Goal: Task Accomplishment & Management: Manage account settings

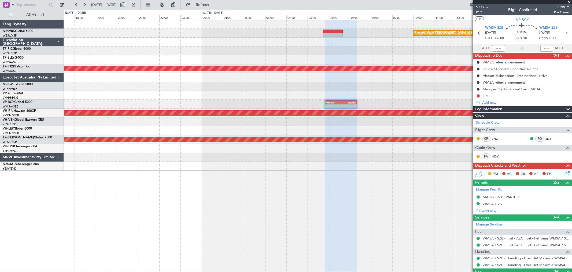
click at [356, 53] on div "Planned Maint [GEOGRAPHIC_DATA] ([GEOGRAPHIC_DATA] Intl) Planned Maint [GEOGRAP…" at bounding box center [318, 95] width 508 height 151
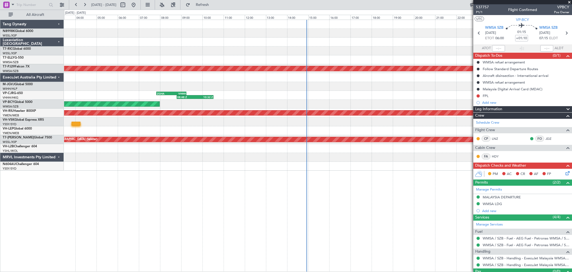
click at [386, 52] on div at bounding box center [318, 50] width 508 height 9
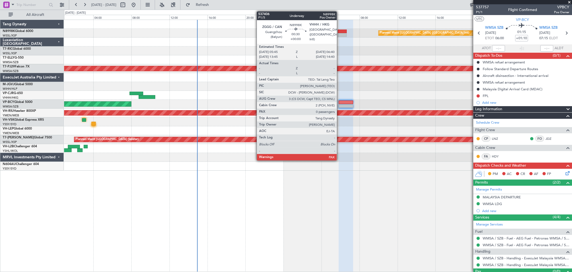
click at [340, 31] on div at bounding box center [342, 32] width 9 height 4
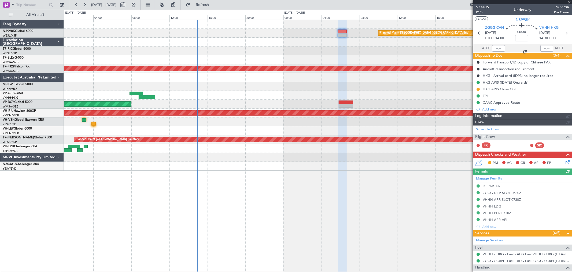
type input "[PERSON_NAME] (KYA)"
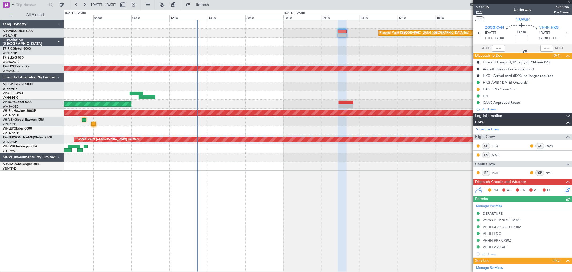
click at [479, 12] on span "P1/5" at bounding box center [482, 12] width 13 height 5
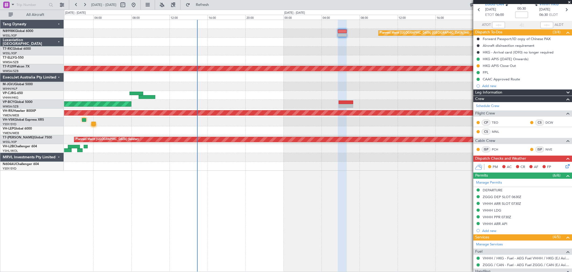
scroll to position [68, 0]
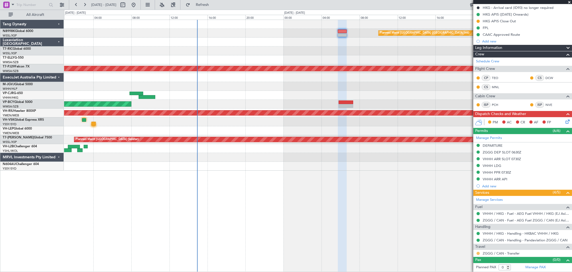
click at [478, 254] on button at bounding box center [478, 252] width 3 height 3
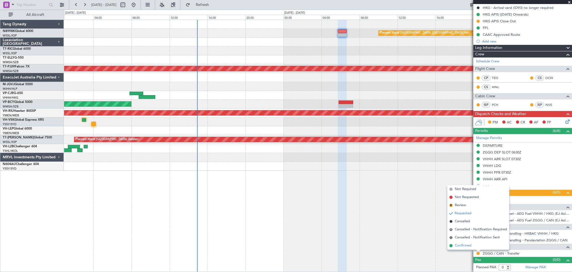
click at [455, 243] on span "Confirmed" at bounding box center [463, 245] width 17 height 5
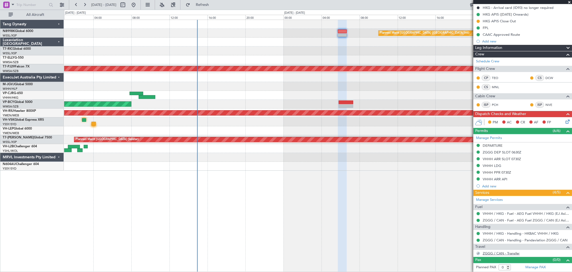
click at [495, 254] on link "ZGGG / CAN - Transfer" at bounding box center [501, 253] width 37 height 5
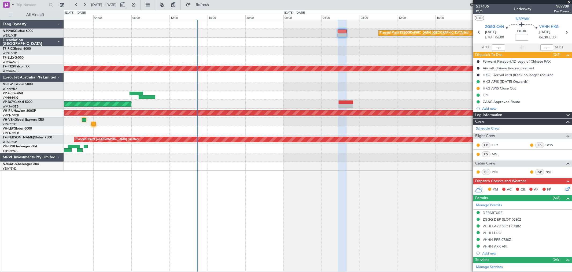
scroll to position [0, 0]
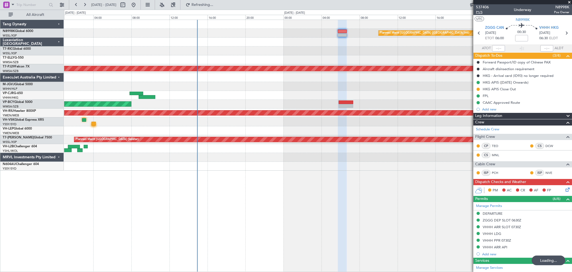
click at [480, 13] on span "P1/5" at bounding box center [482, 12] width 13 height 5
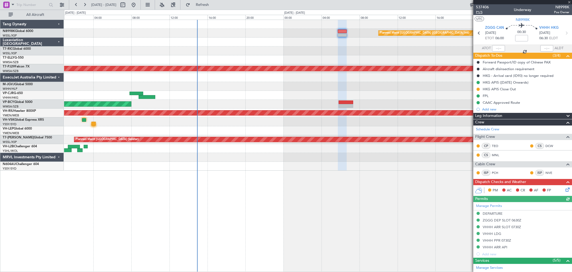
type input "[PERSON_NAME] (KYA)"
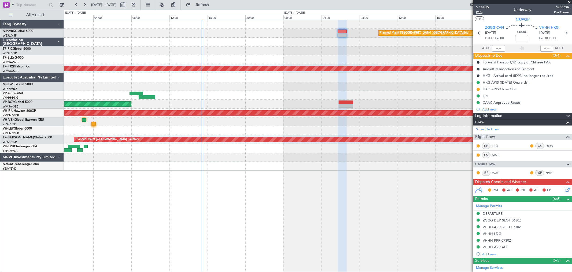
type input "[PERSON_NAME] (KYA)"
click at [349, 99] on div at bounding box center [318, 95] width 508 height 9
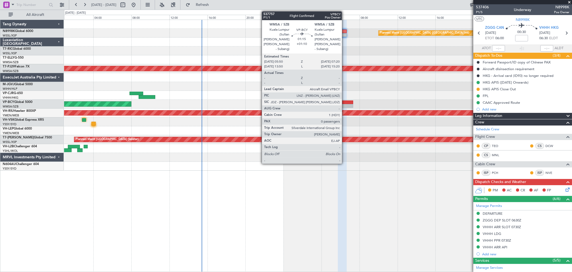
click at [344, 105] on div at bounding box center [346, 106] width 14 height 4
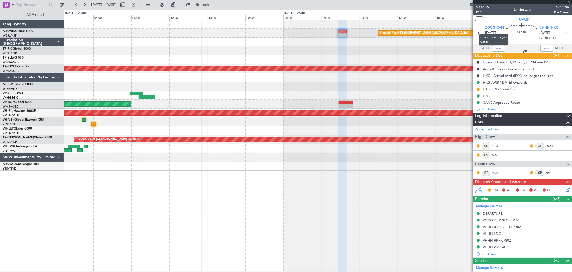
type input "+01:10"
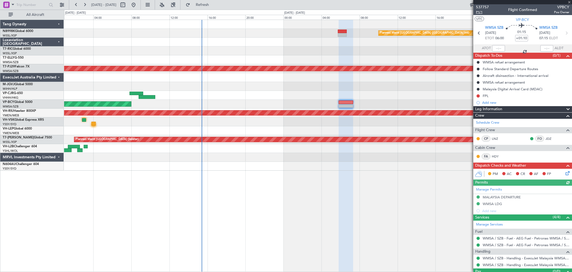
click at [481, 13] on span "P1/1" at bounding box center [482, 12] width 13 height 5
click at [486, 96] on mat-tooltip-component "Malaysia Digital Arrival Card (MDAC)" at bounding box center [513, 98] width 61 height 14
click at [485, 97] on div "FPL" at bounding box center [486, 95] width 6 height 5
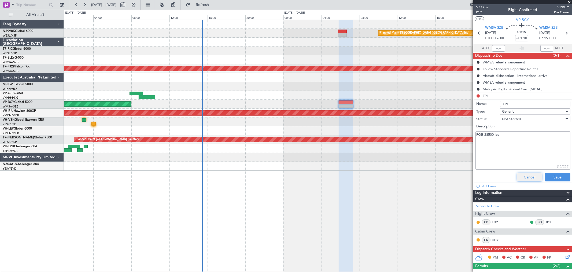
click at [522, 178] on button "Cancel" at bounding box center [529, 177] width 25 height 9
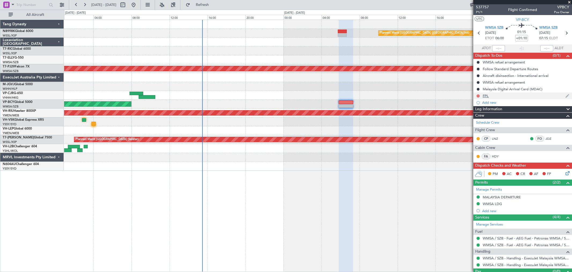
click at [479, 96] on button at bounding box center [478, 95] width 3 height 3
click at [471, 118] on li "Completed" at bounding box center [479, 119] width 28 height 8
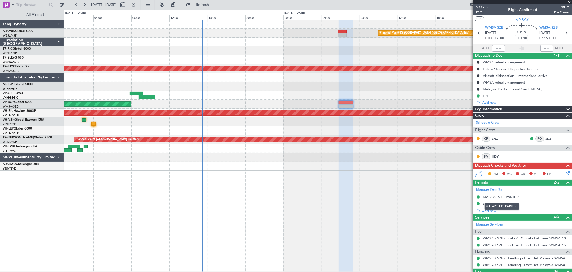
drag, startPoint x: 494, startPoint y: 197, endPoint x: 498, endPoint y: 197, distance: 3.8
click at [494, 197] on div "MALAYSIA DEPARTURE" at bounding box center [502, 197] width 38 height 5
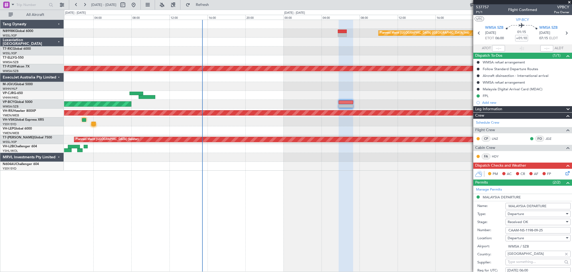
drag, startPoint x: 553, startPoint y: 204, endPoint x: 474, endPoint y: 203, distance: 78.9
click at [479, 203] on div "Name: MALAYSIA DEPARTURE" at bounding box center [524, 206] width 93 height 8
drag, startPoint x: 548, startPoint y: 231, endPoint x: 476, endPoint y: 231, distance: 71.7
click at [478, 231] on div "Number: CAAM-NS-1198-09-25" at bounding box center [524, 230] width 93 height 8
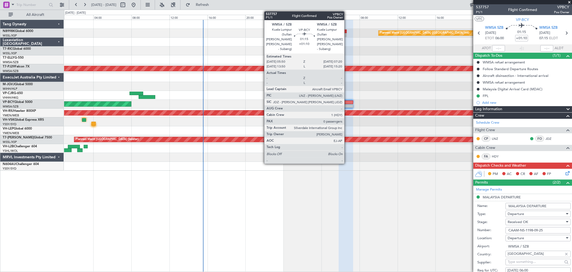
click at [347, 101] on div at bounding box center [346, 102] width 14 height 4
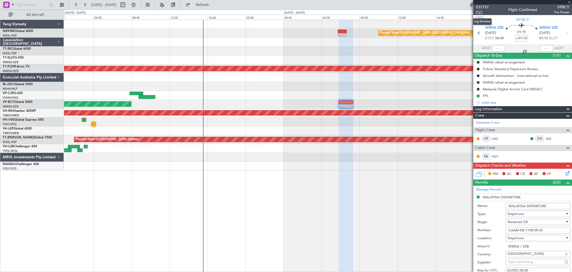
click at [476, 11] on span "P1/1" at bounding box center [482, 12] width 13 height 5
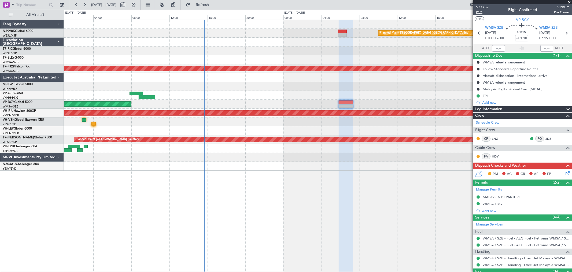
type input "[PERSON_NAME] (KYA)"
